Goal: Contribute content: Add original content to the website for others to see

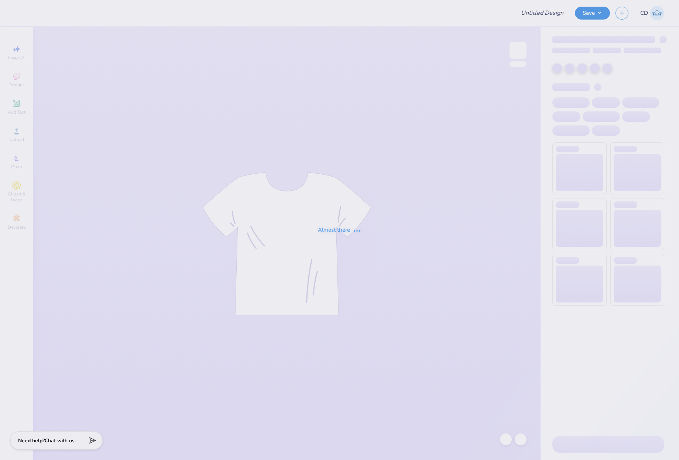
type input "ReGeneration Schools - Polos"
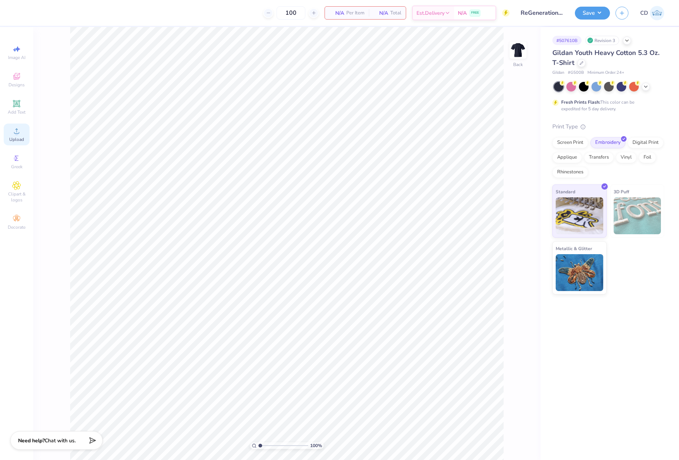
click at [18, 130] on icon at bounding box center [16, 131] width 9 height 9
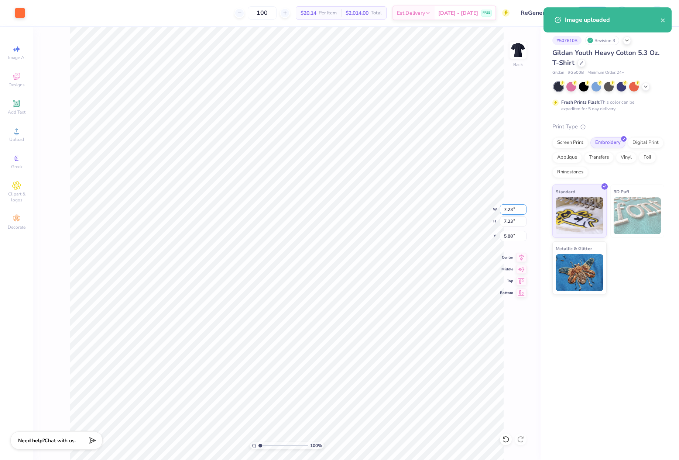
drag, startPoint x: 501, startPoint y: 208, endPoint x: 518, endPoint y: 211, distance: 17.6
click at [518, 211] on input "7.23" at bounding box center [513, 209] width 27 height 10
type input "4.00"
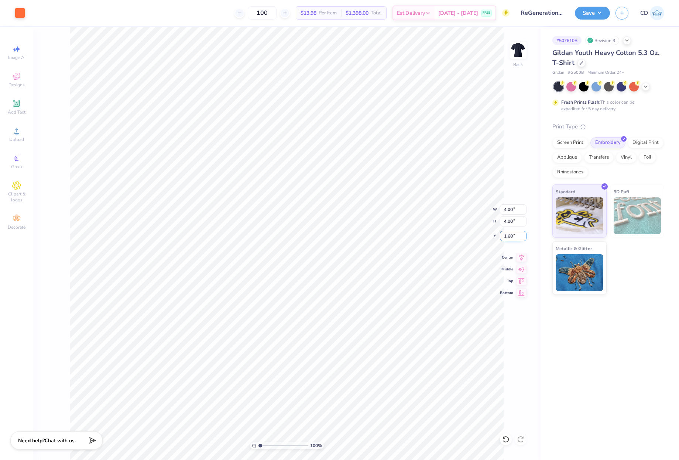
drag, startPoint x: 501, startPoint y: 237, endPoint x: 517, endPoint y: 237, distance: 15.9
click at [517, 237] on input "1.68" at bounding box center [513, 236] width 27 height 10
drag, startPoint x: 508, startPoint y: 235, endPoint x: 513, endPoint y: 235, distance: 4.4
click at [513, 235] on input "1.48" at bounding box center [513, 236] width 27 height 10
type input "1.50"
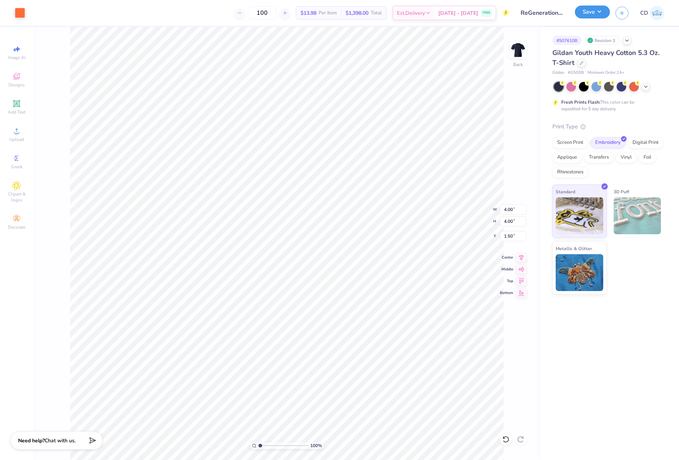
click at [590, 12] on button "Save" at bounding box center [592, 12] width 35 height 13
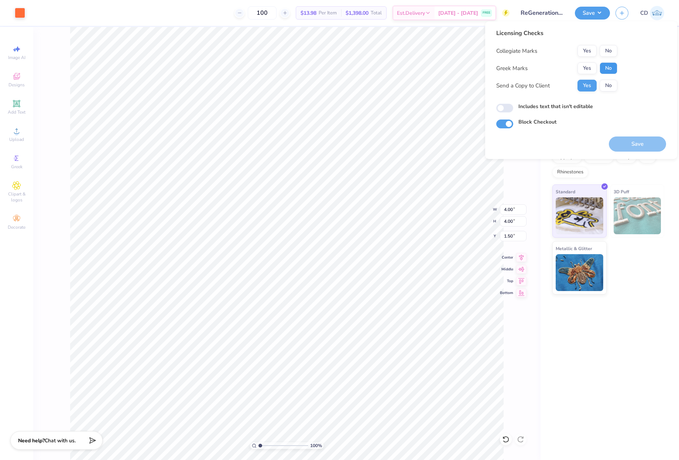
click at [609, 68] on button "No" at bounding box center [608, 68] width 18 height 12
drag, startPoint x: 610, startPoint y: 49, endPoint x: 604, endPoint y: 61, distance: 12.7
click at [610, 49] on button "No" at bounding box center [608, 51] width 18 height 12
click at [505, 109] on input "Includes text that isn't editable" at bounding box center [504, 108] width 17 height 9
checkbox input "true"
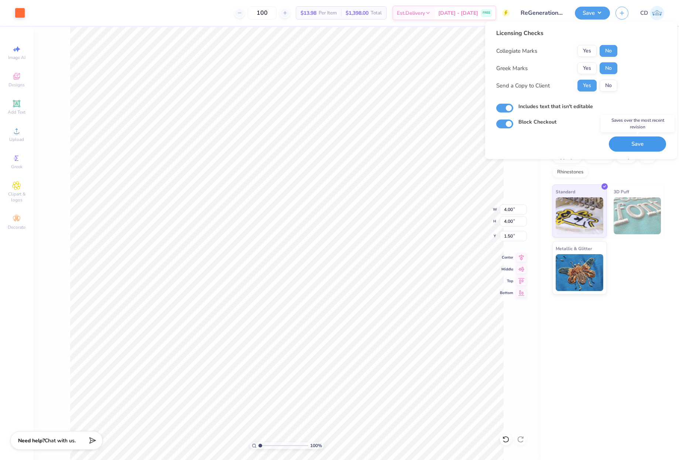
click at [629, 143] on button "Save" at bounding box center [637, 144] width 57 height 15
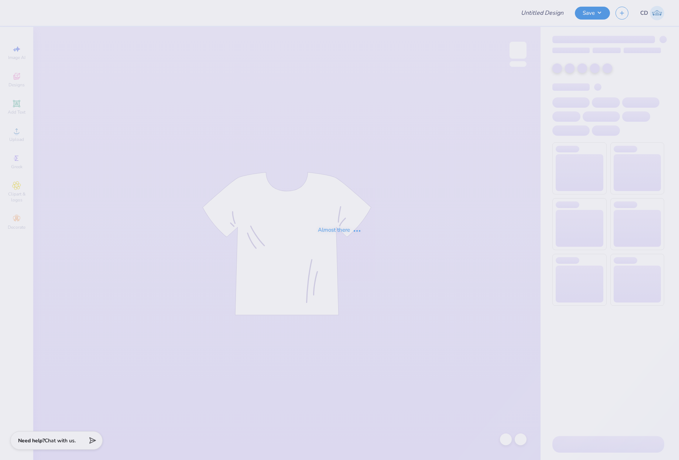
type input "ReGeneration Schools - Polos"
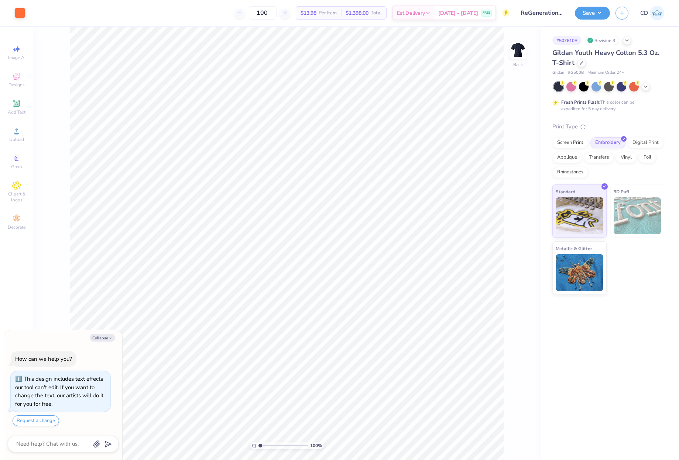
type textarea "x"
drag, startPoint x: 503, startPoint y: 215, endPoint x: 516, endPoint y: 216, distance: 12.6
click at [516, 216] on input "4.00" at bounding box center [513, 215] width 27 height 10
type input "3"
type textarea "x"
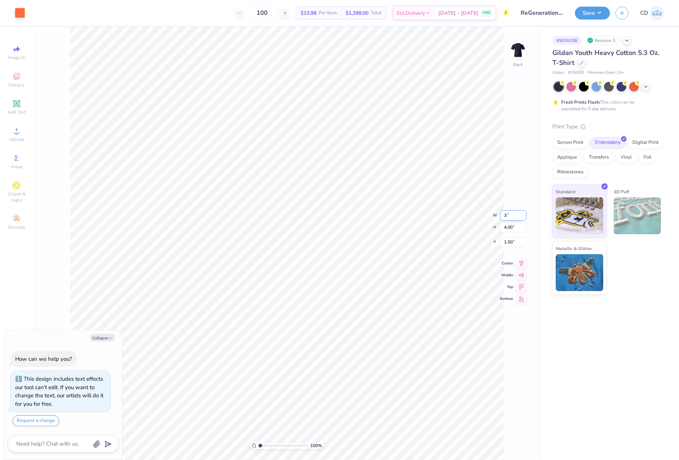
type input "3.00"
type input "2.00"
click at [589, 10] on button "Save" at bounding box center [592, 12] width 35 height 13
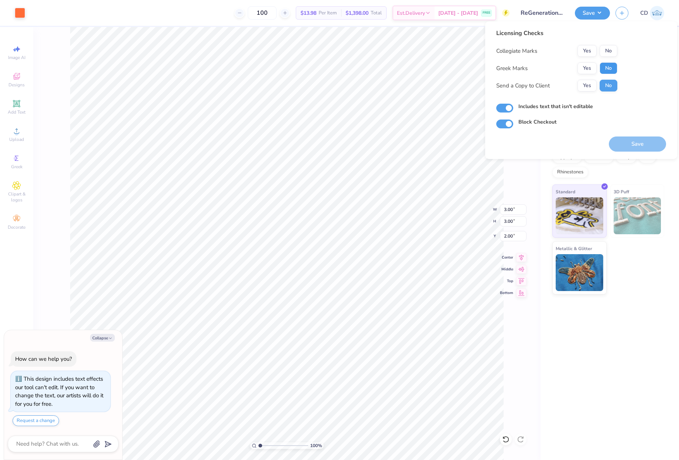
click at [608, 66] on button "No" at bounding box center [608, 68] width 18 height 12
click at [608, 49] on button "No" at bounding box center [608, 51] width 18 height 12
click at [648, 140] on button "Save" at bounding box center [637, 144] width 57 height 15
type textarea "x"
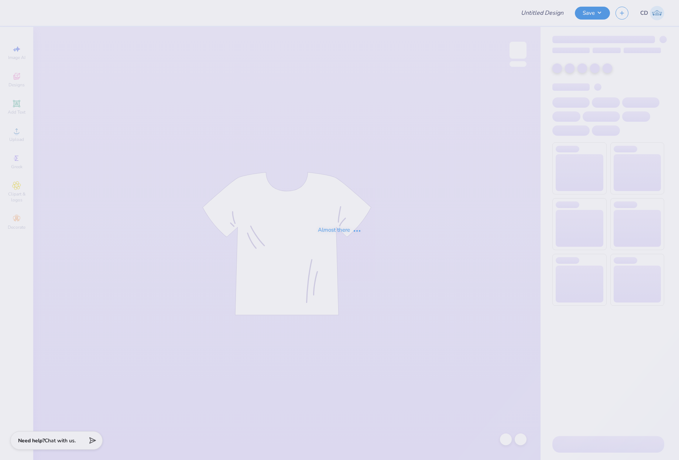
type input "Chi O Navy Shorts Set"
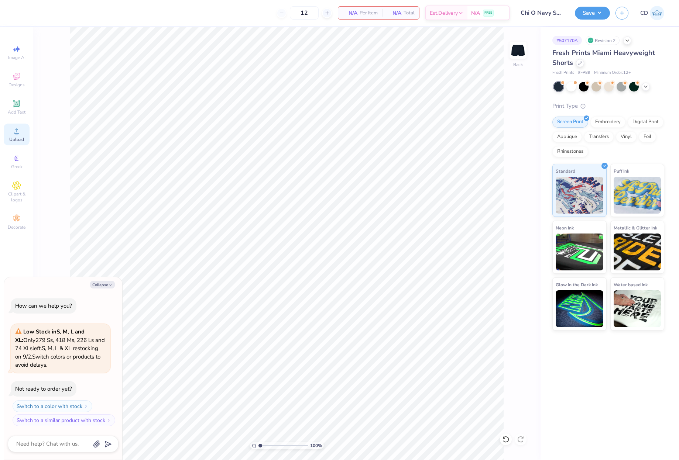
click at [17, 133] on circle at bounding box center [16, 133] width 4 height 4
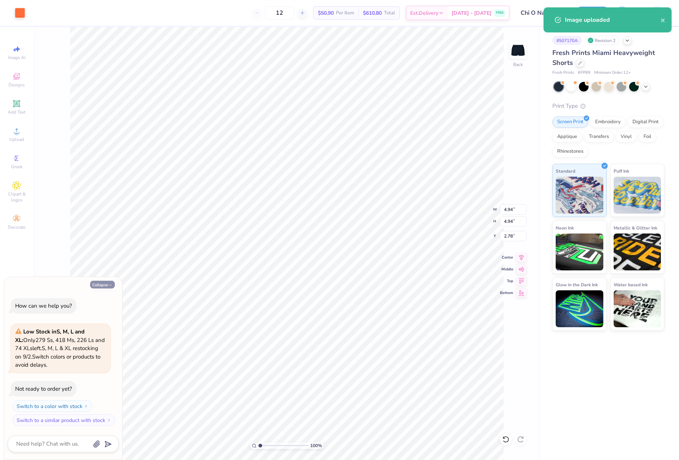
click at [96, 283] on button "Collapse" at bounding box center [102, 285] width 25 height 8
type textarea "x"
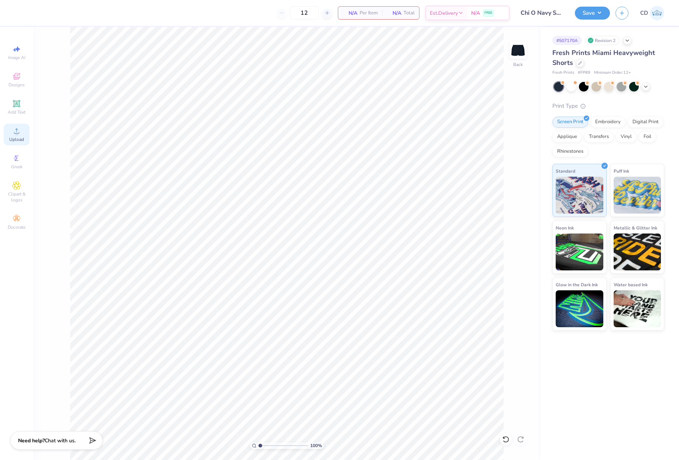
click at [22, 133] on div "Upload" at bounding box center [17, 135] width 26 height 22
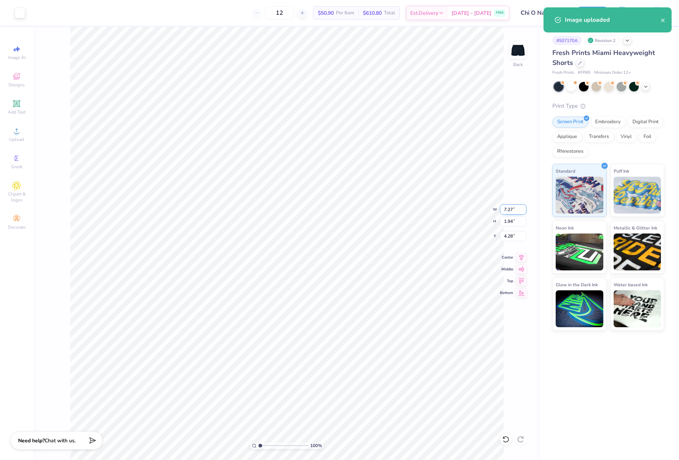
drag, startPoint x: 502, startPoint y: 208, endPoint x: 515, endPoint y: 208, distance: 13.7
click at [515, 208] on input "7.27" at bounding box center [513, 209] width 27 height 10
type input "6.00"
type input "1.60"
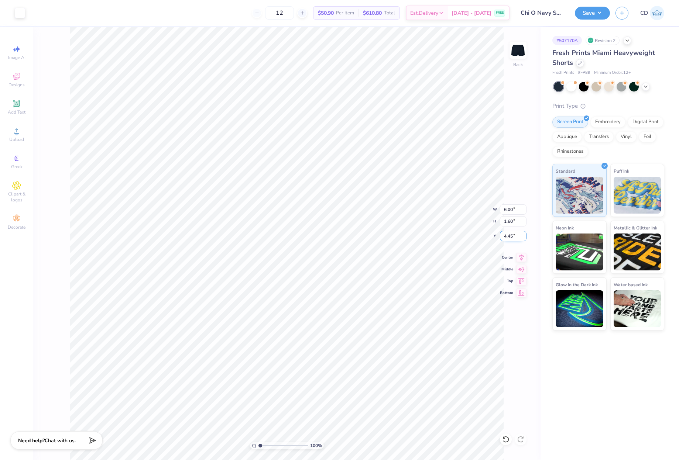
drag, startPoint x: 502, startPoint y: 236, endPoint x: 519, endPoint y: 238, distance: 17.5
click at [519, 238] on input "4.45" at bounding box center [513, 236] width 27 height 10
type input "2.50"
click at [588, 14] on button "Save" at bounding box center [592, 12] width 35 height 13
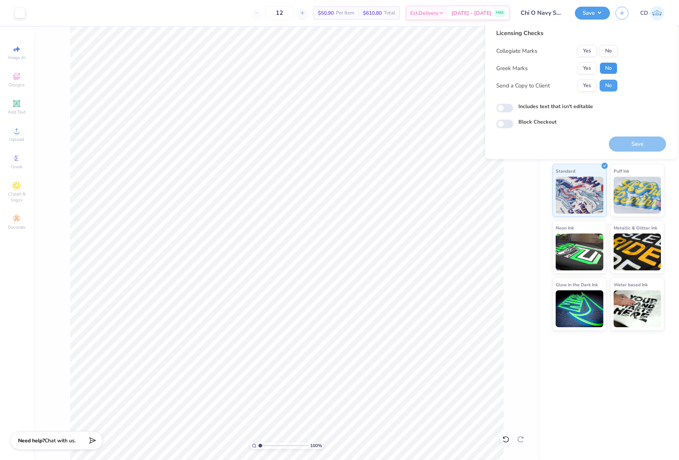
click at [606, 63] on button "No" at bounding box center [608, 68] width 18 height 12
click at [609, 48] on button "No" at bounding box center [608, 51] width 18 height 12
click at [506, 109] on input "Includes text that isn't editable" at bounding box center [504, 108] width 17 height 9
checkbox input "true"
click at [633, 143] on button "Save" at bounding box center [637, 144] width 57 height 15
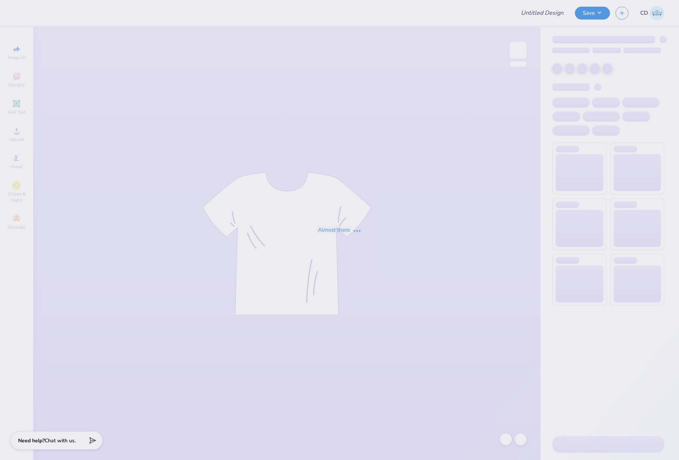
type input "Pennant Tee"
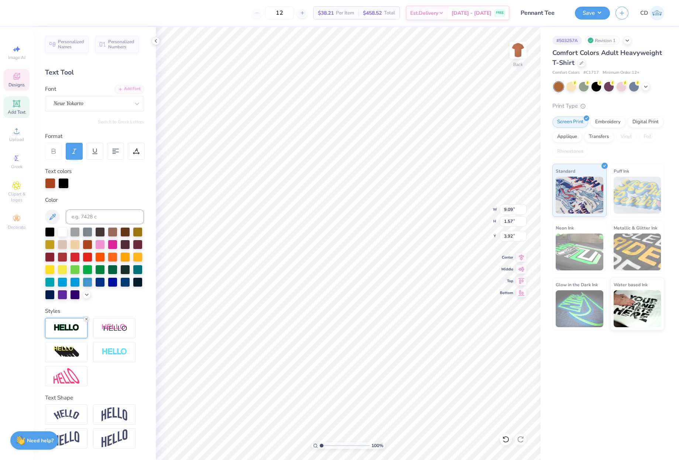
click at [87, 322] on icon at bounding box center [86, 319] width 4 height 4
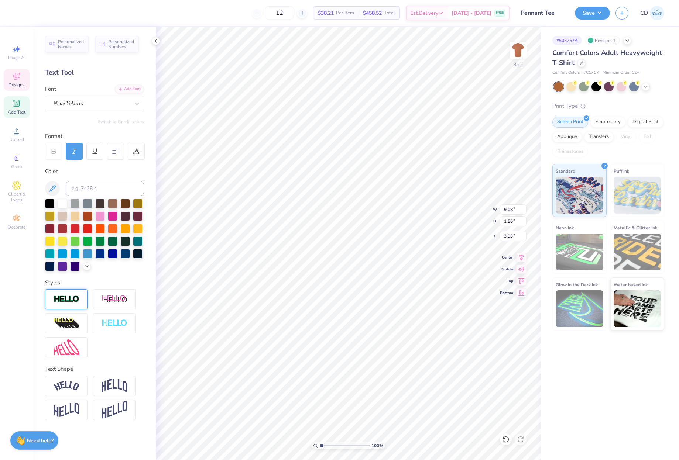
type input "9.08"
type input "1.56"
type input "3.93"
click at [47, 201] on div at bounding box center [50, 203] width 10 height 10
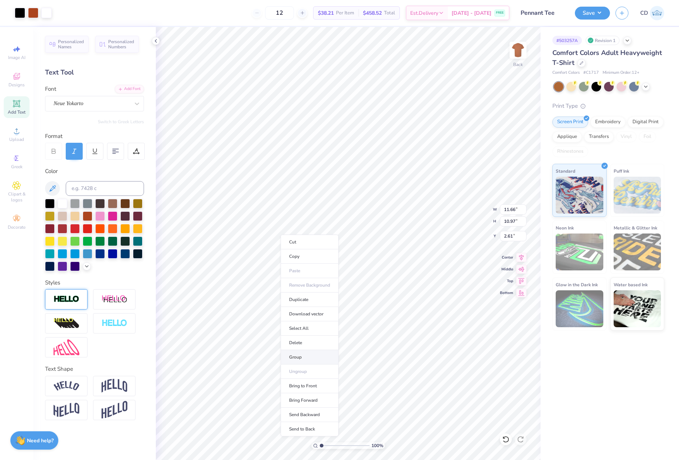
click at [296, 355] on li "Group" at bounding box center [310, 357] width 58 height 14
type input "6.61"
type input "5.63"
click at [360, 430] on li "Send to Back" at bounding box center [367, 431] width 58 height 14
drag, startPoint x: 515, startPoint y: 209, endPoint x: 509, endPoint y: 209, distance: 5.9
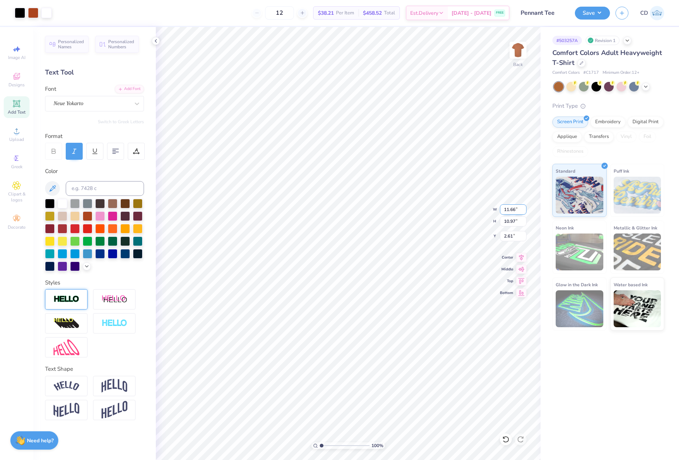
click at [509, 209] on input "11.66" at bounding box center [513, 209] width 27 height 10
click at [516, 213] on input "11.66" at bounding box center [513, 209] width 27 height 10
drag, startPoint x: 516, startPoint y: 210, endPoint x: 510, endPoint y: 210, distance: 5.2
click at [510, 210] on input "11.66" at bounding box center [513, 209] width 27 height 10
type input "11.50"
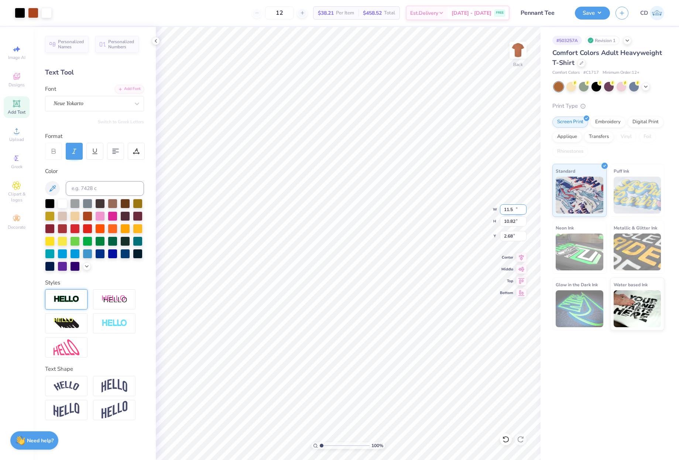
type input "10.82"
drag, startPoint x: 502, startPoint y: 234, endPoint x: 514, endPoint y: 234, distance: 11.8
click at [514, 234] on input "2.68" at bounding box center [513, 236] width 27 height 10
type input "3.00"
type input "4.31"
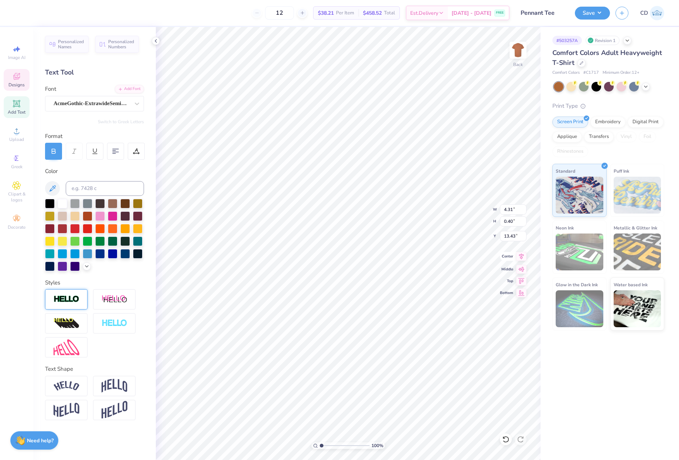
type input "0.40"
type input "13.43"
click at [587, 17] on button "Save" at bounding box center [592, 12] width 35 height 13
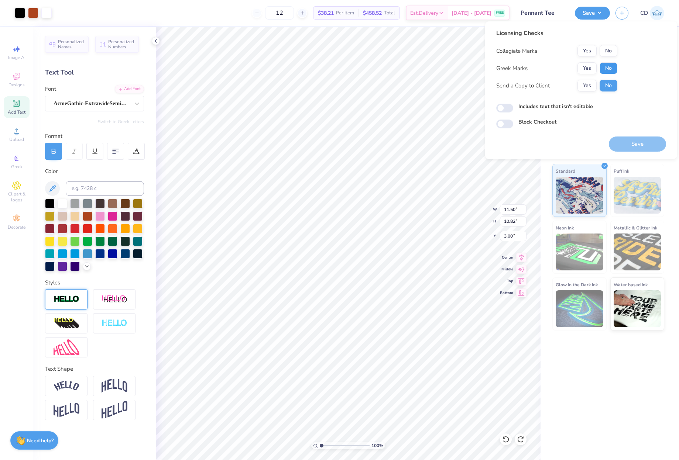
click at [603, 63] on button "No" at bounding box center [608, 68] width 18 height 12
click at [607, 47] on button "No" at bounding box center [608, 51] width 18 height 12
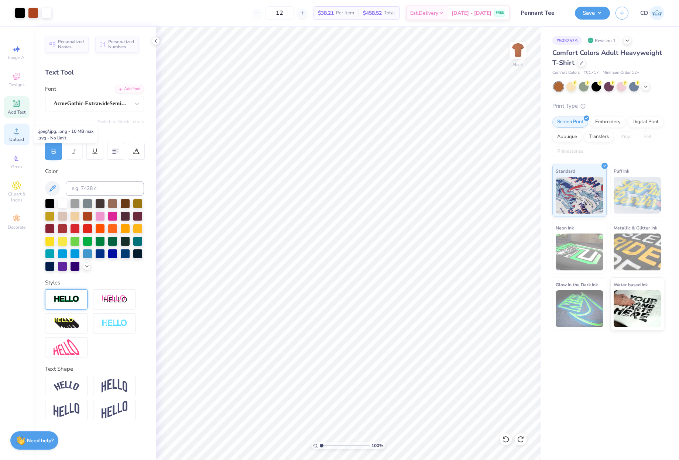
click at [15, 132] on icon at bounding box center [16, 131] width 9 height 9
type input "3.00"
type input "0.38"
type input "0.37"
type input "4.04"
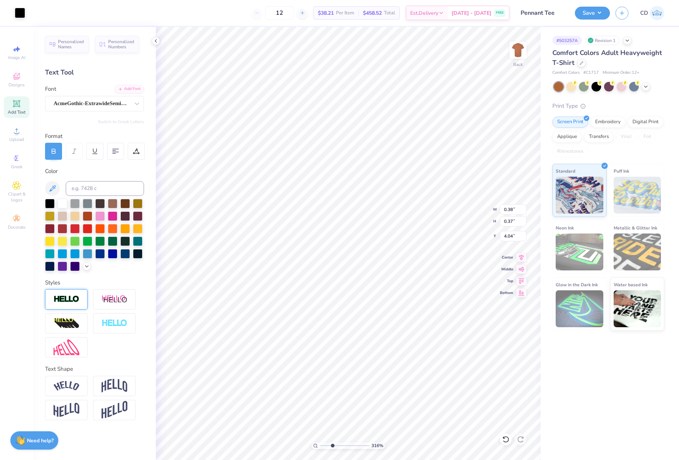
drag, startPoint x: 322, startPoint y: 446, endPoint x: 332, endPoint y: 443, distance: 11.0
click at [332, 443] on input "range" at bounding box center [345, 446] width 50 height 7
drag, startPoint x: 331, startPoint y: 445, endPoint x: 341, endPoint y: 444, distance: 9.3
type input "4.87"
click at [341, 444] on input "range" at bounding box center [345, 446] width 50 height 7
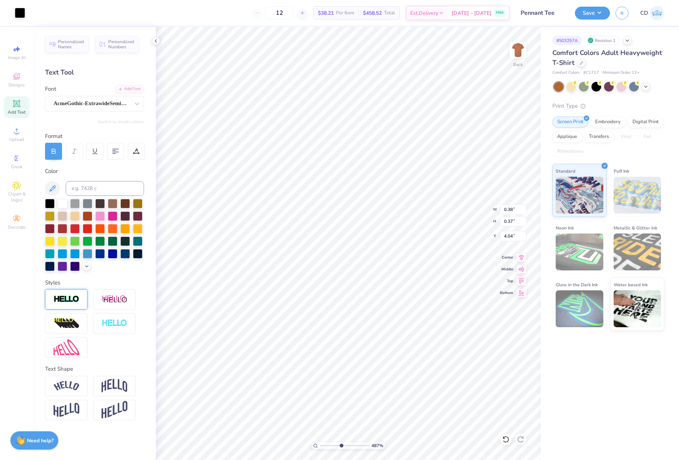
type input "4.44"
type input "0.27"
type input "0.26"
type input "4.56"
drag, startPoint x: 340, startPoint y: 445, endPoint x: 318, endPoint y: 443, distance: 22.3
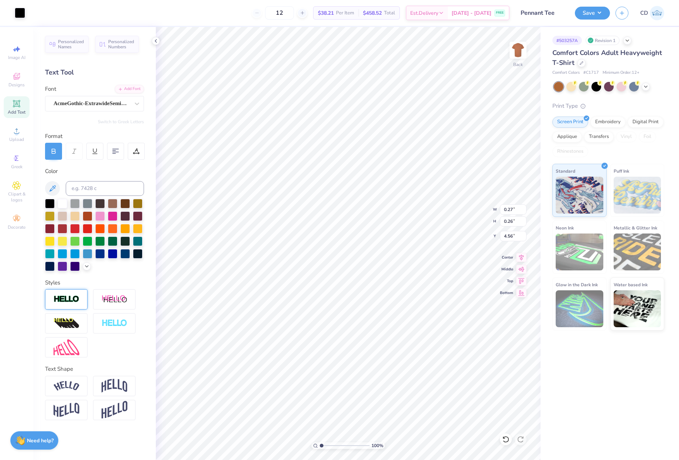
type input "1"
click at [320, 443] on input "range" at bounding box center [345, 446] width 50 height 7
type input "11.50"
type input "6.52"
type input "5.98"
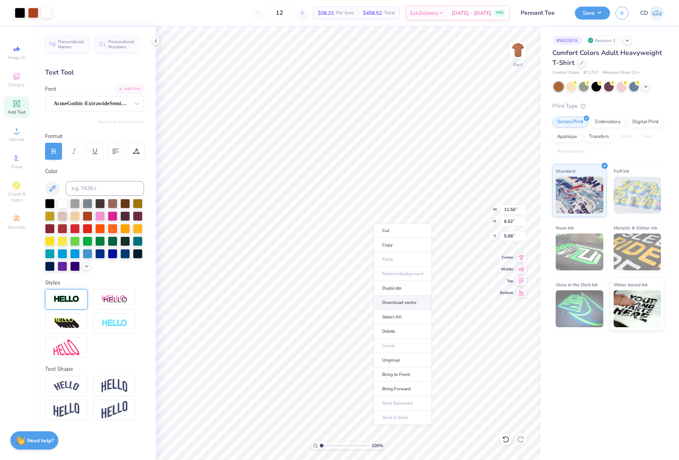
click at [399, 300] on li "Download vector" at bounding box center [403, 303] width 58 height 14
drag, startPoint x: 321, startPoint y: 445, endPoint x: 351, endPoint y: 444, distance: 30.3
click at [351, 444] on input "range" at bounding box center [345, 446] width 50 height 7
drag, startPoint x: 353, startPoint y: 447, endPoint x: 344, endPoint y: 448, distance: 8.1
click at [344, 448] on input "range" at bounding box center [345, 446] width 50 height 7
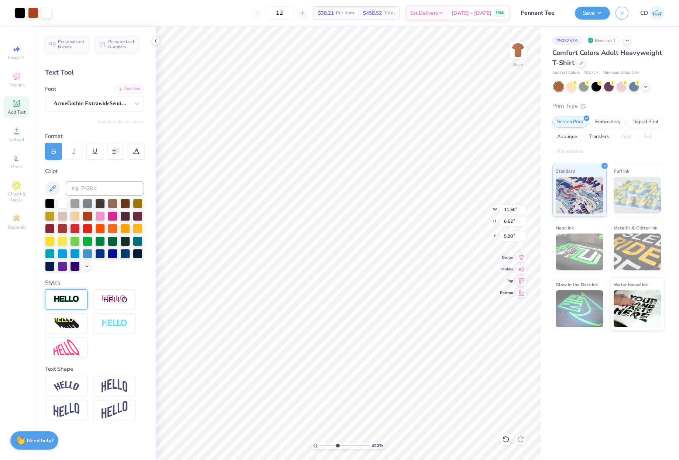
drag, startPoint x: 345, startPoint y: 446, endPoint x: 337, endPoint y: 445, distance: 7.8
click at [337, 445] on input "range" at bounding box center [345, 446] width 50 height 7
drag, startPoint x: 338, startPoint y: 447, endPoint x: 315, endPoint y: 445, distance: 22.6
type input "1"
click at [320, 445] on input "range" at bounding box center [345, 446] width 50 height 7
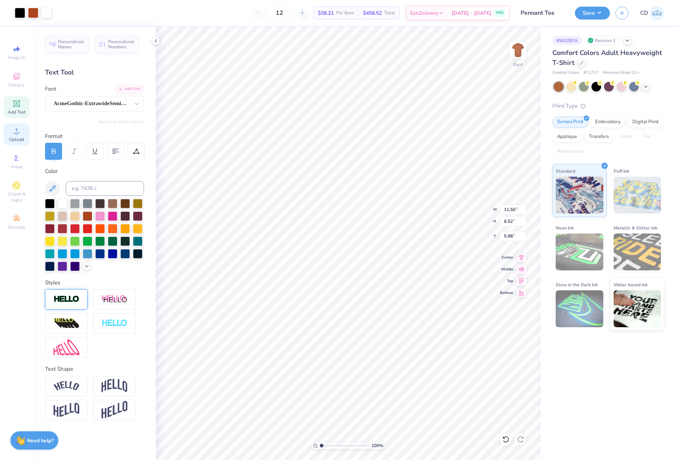
click at [18, 138] on span "Upload" at bounding box center [16, 140] width 15 height 6
type input "13.82"
click at [496, 235] on div "100 % Back W 11.50 11.50 " H 6.52 6.52 " Y 13.82 13.82 " Center Middle Top Bott…" at bounding box center [348, 243] width 385 height 433
type input "5.98"
click at [436, 419] on li "Send to Back" at bounding box center [429, 421] width 58 height 14
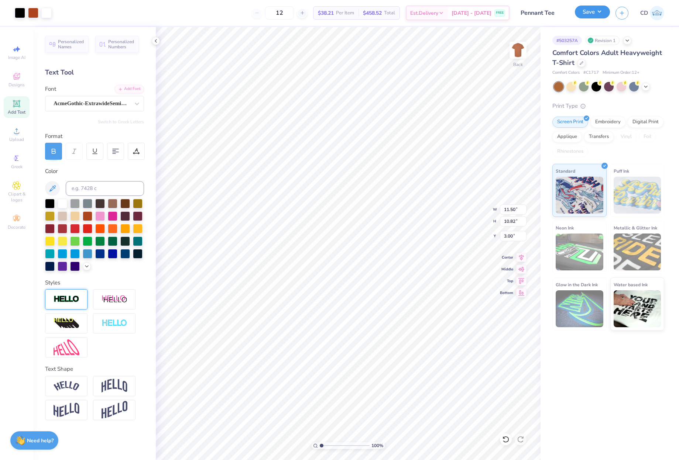
click at [588, 10] on button "Save" at bounding box center [592, 12] width 35 height 13
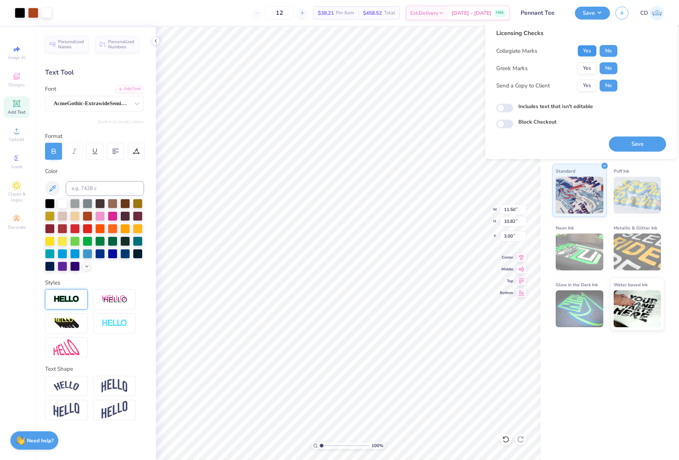
click at [586, 52] on button "Yes" at bounding box center [586, 51] width 19 height 12
click at [626, 144] on button "Save" at bounding box center [637, 144] width 57 height 15
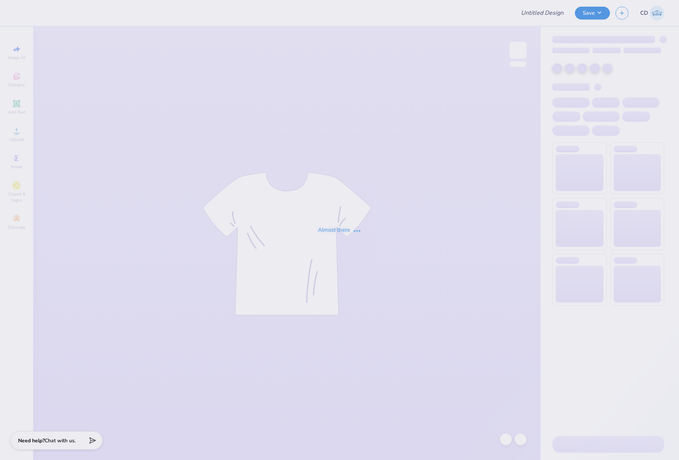
type input "Delta Phi Epsilon"
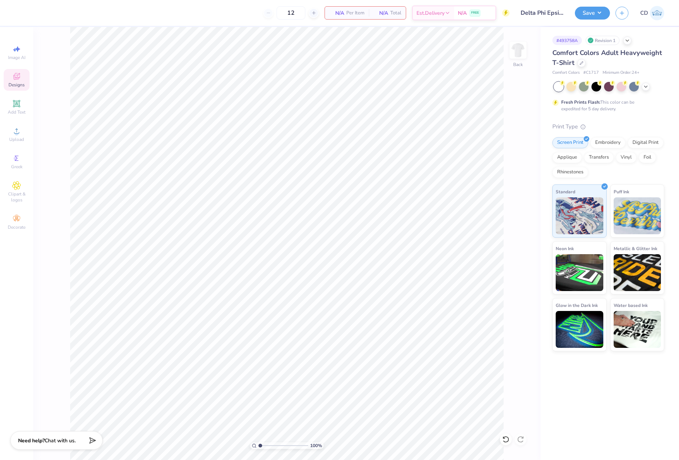
drag, startPoint x: 11, startPoint y: 79, endPoint x: 21, endPoint y: 80, distance: 9.8
click at [11, 79] on div "Designs" at bounding box center [17, 80] width 26 height 22
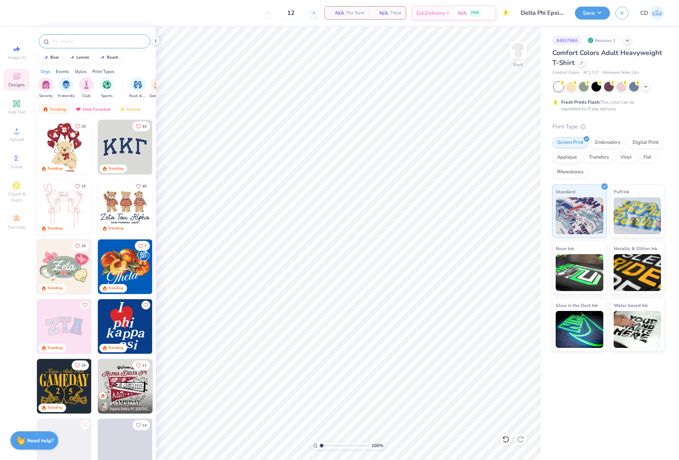
click at [113, 42] on input "text" at bounding box center [98, 41] width 94 height 7
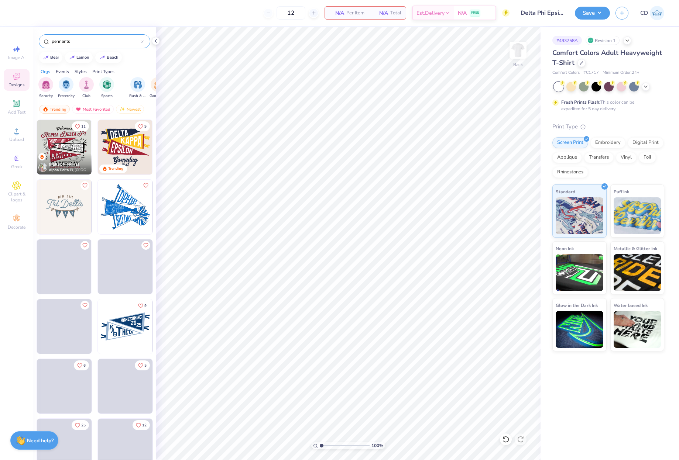
type input "pennants"
click at [75, 143] on img at bounding box center [64, 147] width 55 height 55
